Goal: Navigation & Orientation: Find specific page/section

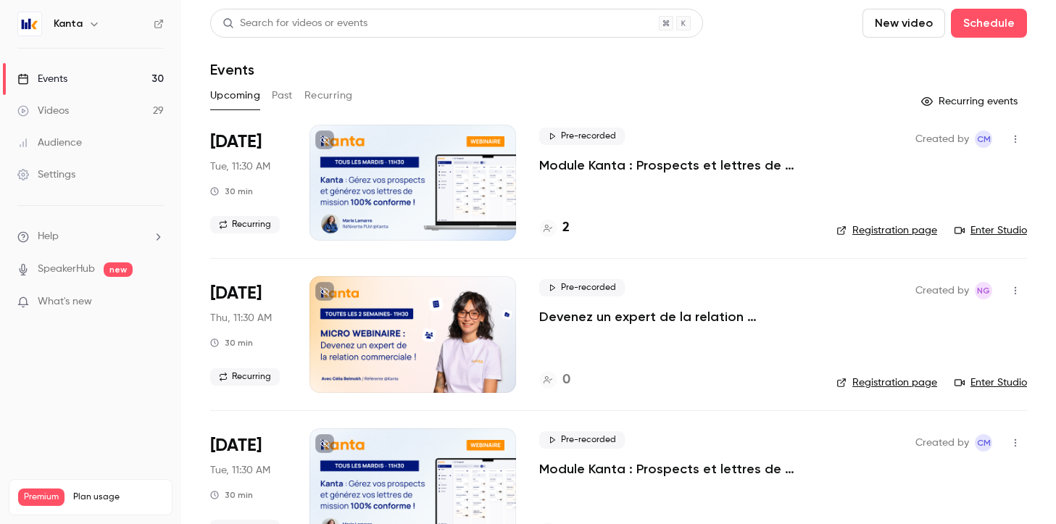
click at [89, 22] on icon "button" at bounding box center [94, 24] width 12 height 12
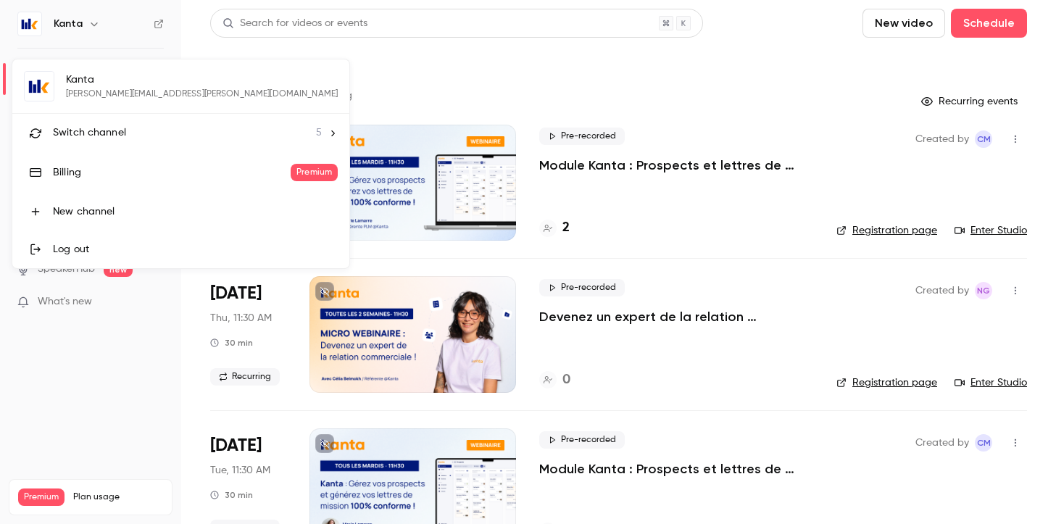
click at [180, 134] on div "Switch channel 5" at bounding box center [187, 132] width 269 height 15
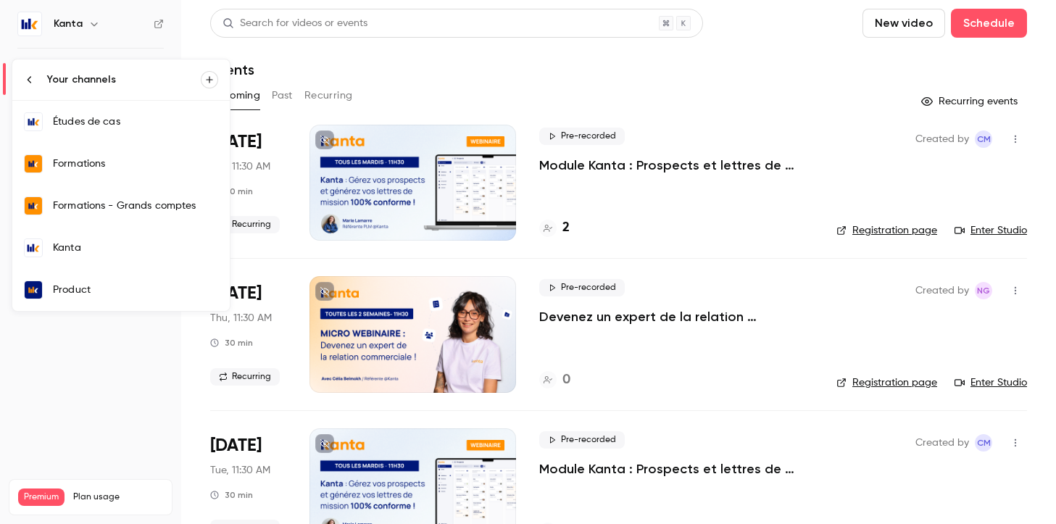
click at [123, 168] on div "Formations" at bounding box center [135, 164] width 165 height 14
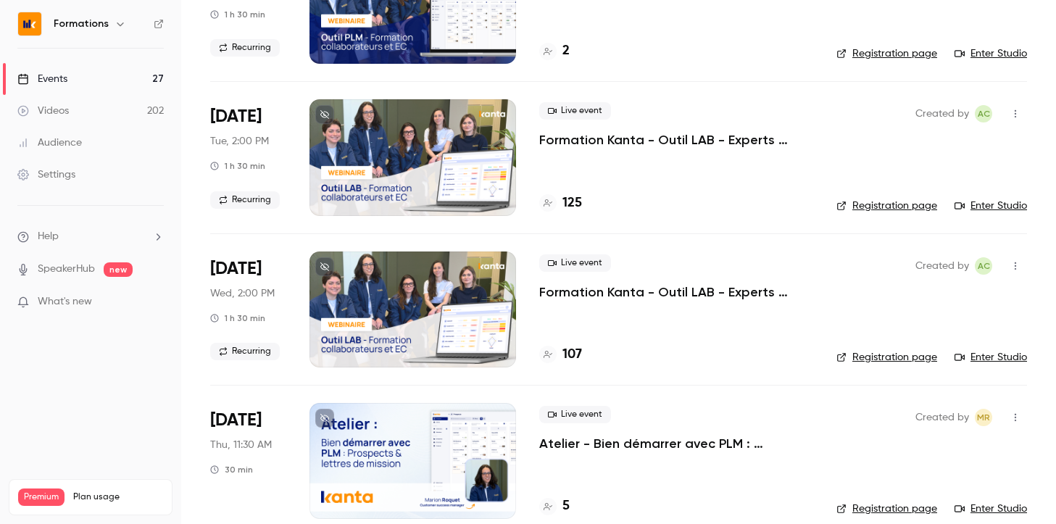
scroll to position [41, 0]
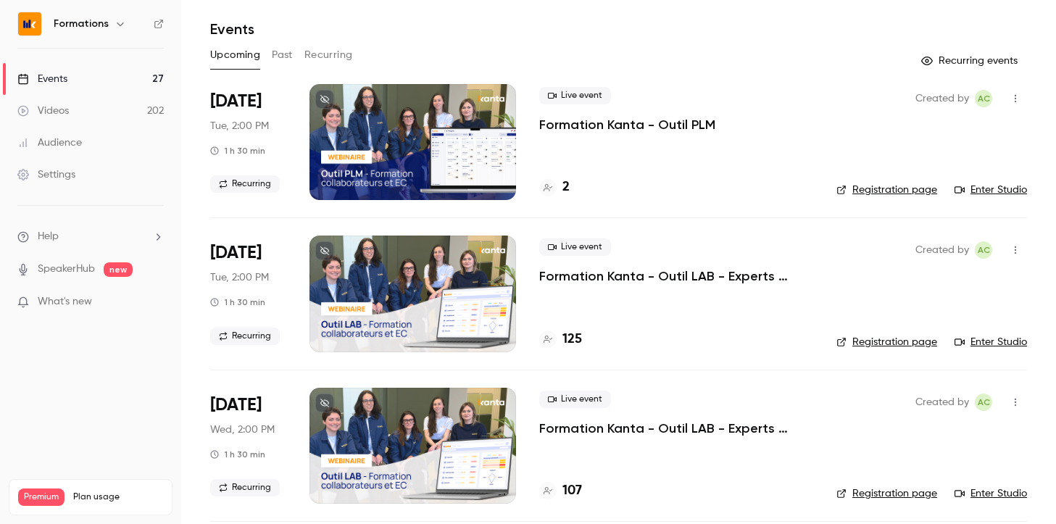
click at [641, 121] on p "Formation Kanta - Outil PLM" at bounding box center [627, 124] width 176 height 17
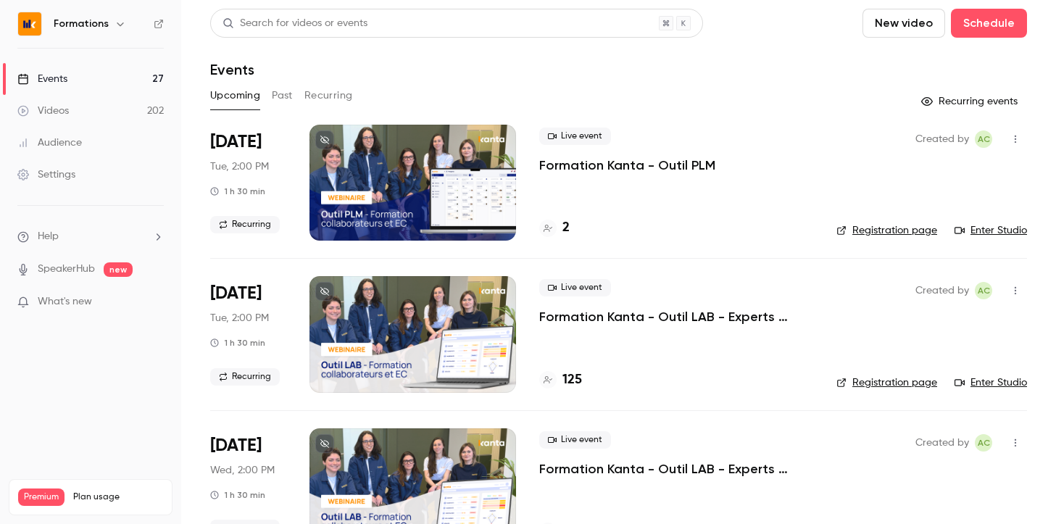
click at [554, 230] on div at bounding box center [547, 228] width 17 height 17
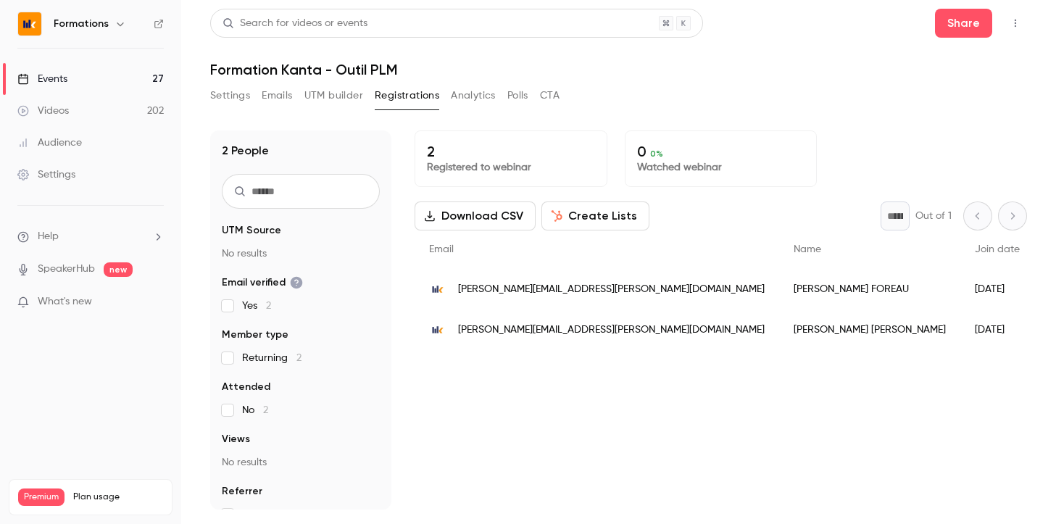
click at [59, 84] on div "Events" at bounding box center [42, 79] width 50 height 14
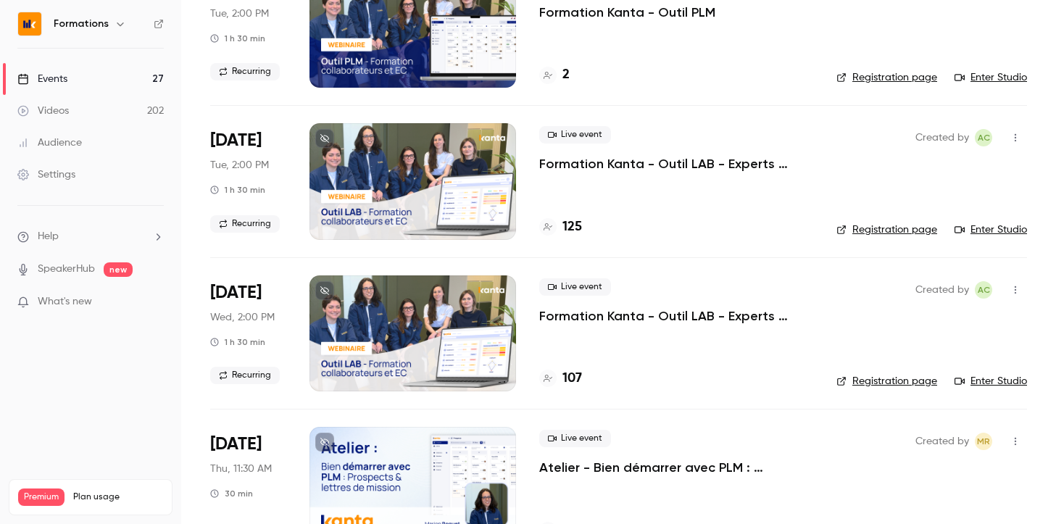
scroll to position [159, 0]
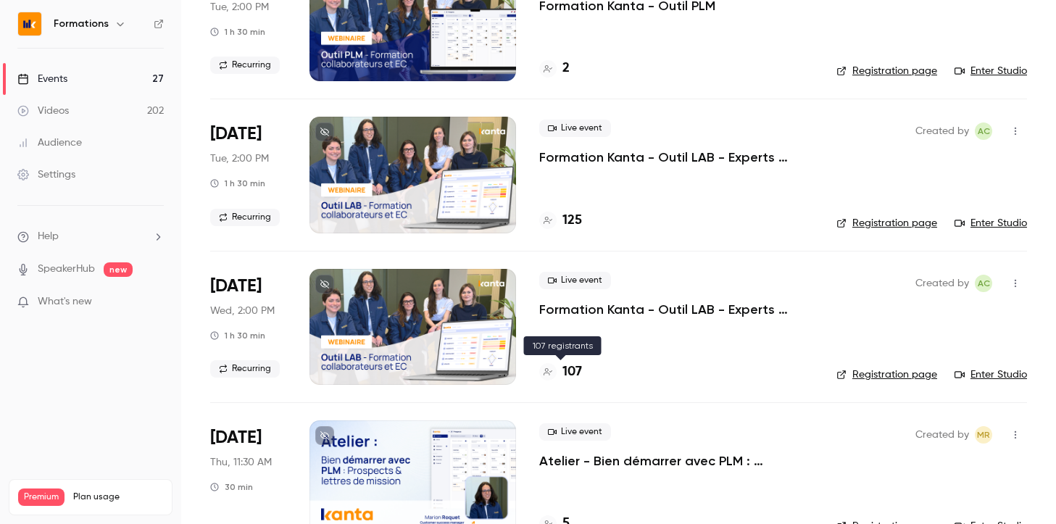
click at [574, 369] on h4 "107" at bounding box center [572, 372] width 20 height 20
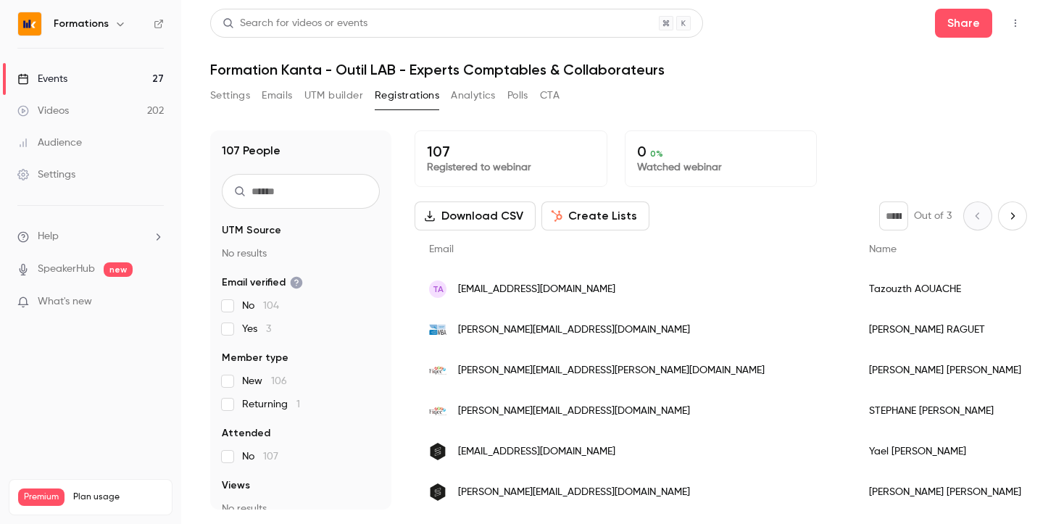
click at [86, 72] on link "Events 27" at bounding box center [90, 79] width 181 height 32
